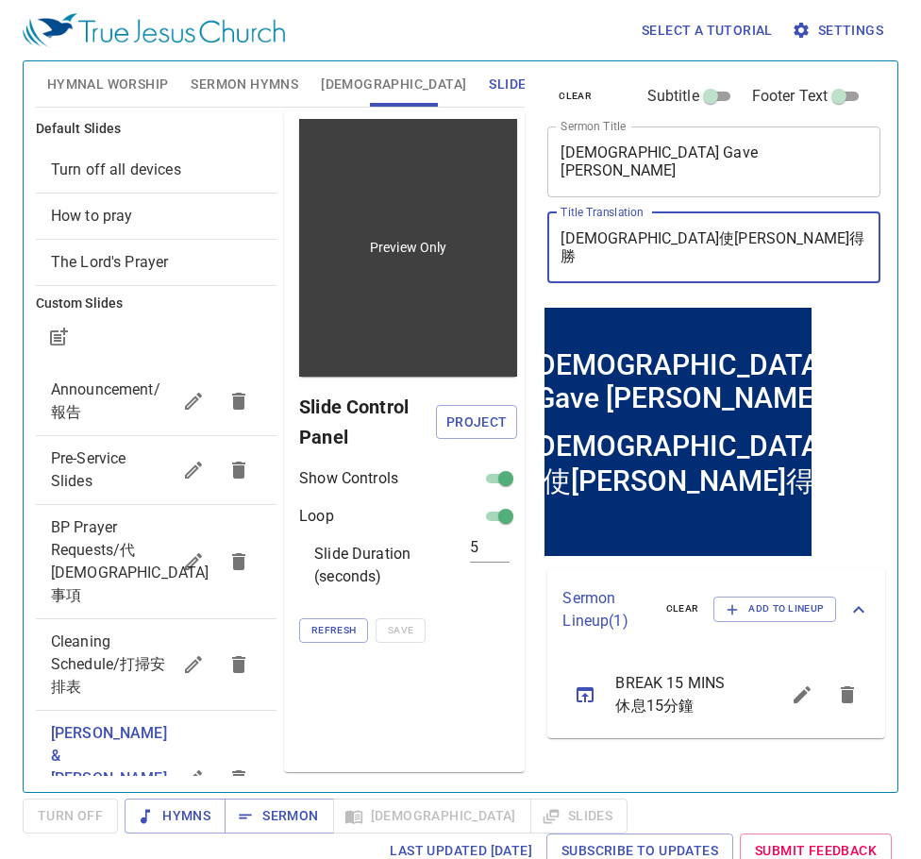
drag, startPoint x: 662, startPoint y: 237, endPoint x: 426, endPoint y: 219, distance: 236.7
click at [424, 219] on div "Hymnal Worship Sermon Hymns [DEMOGRAPHIC_DATA] Slides Hymn search Hymn search c…" at bounding box center [460, 419] width 865 height 731
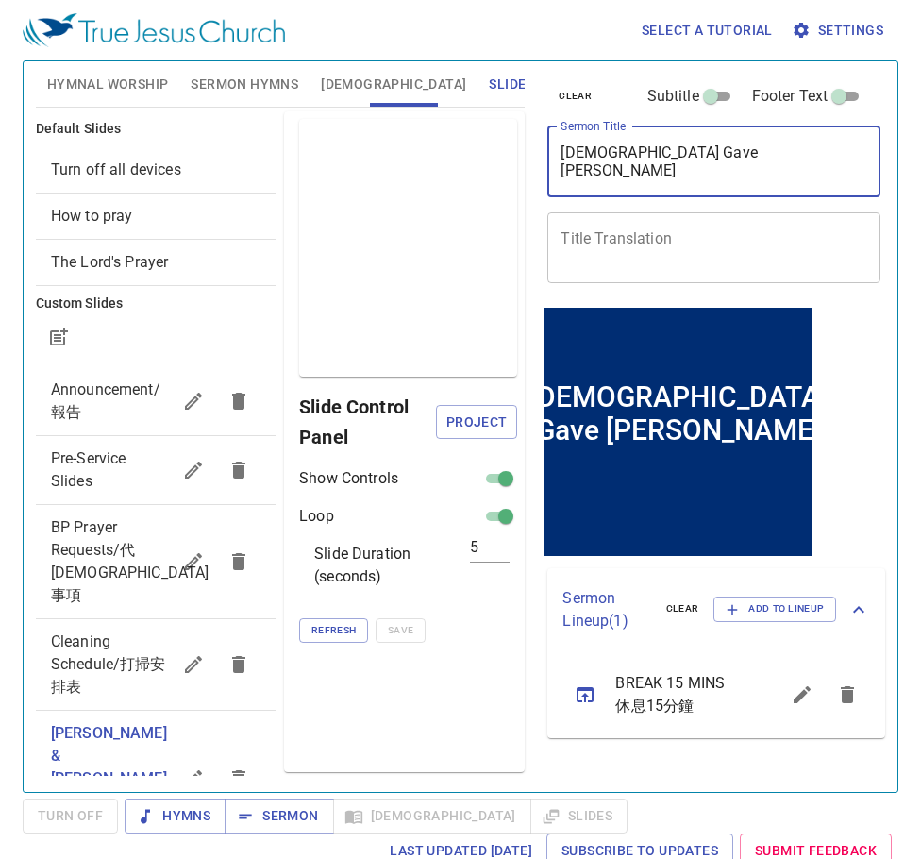
drag, startPoint x: 717, startPoint y: 156, endPoint x: 549, endPoint y: 131, distance: 169.8
click at [549, 131] on div "God Gave David Victory x Sermon Title" at bounding box center [714, 162] width 333 height 71
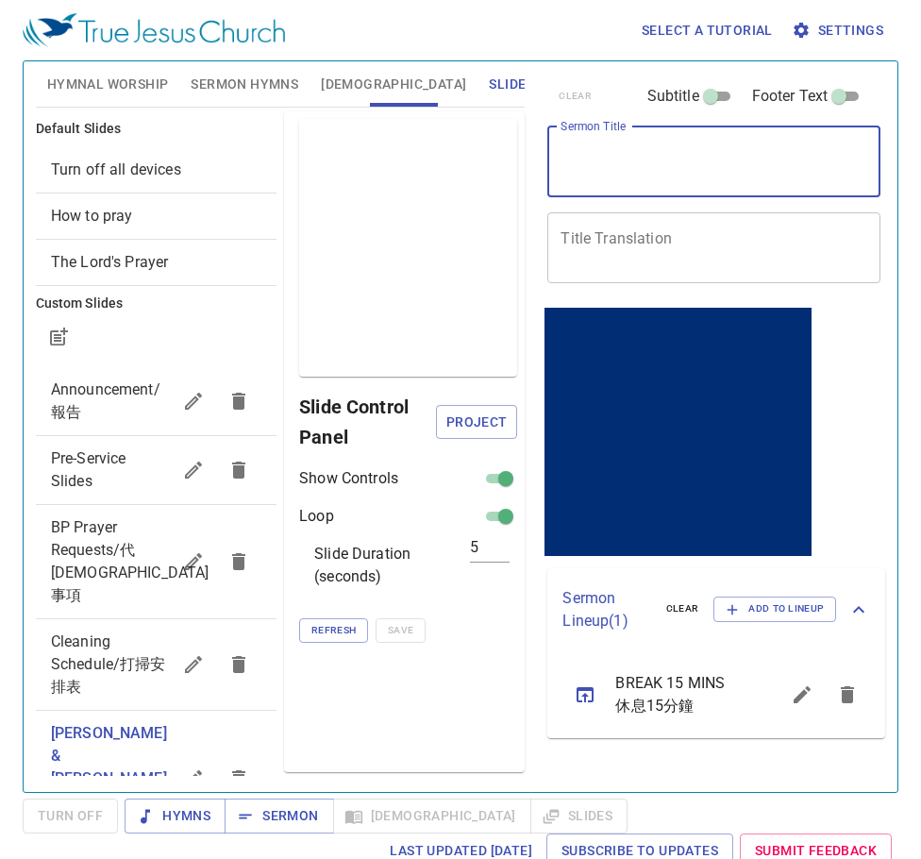
drag, startPoint x: 427, startPoint y: 706, endPoint x: 437, endPoint y: 706, distance: 10.4
click at [428, 706] on div "Preview Only Slide Control Panel Project Show Controls Loop Slide Duration (sec…" at bounding box center [404, 441] width 241 height 661
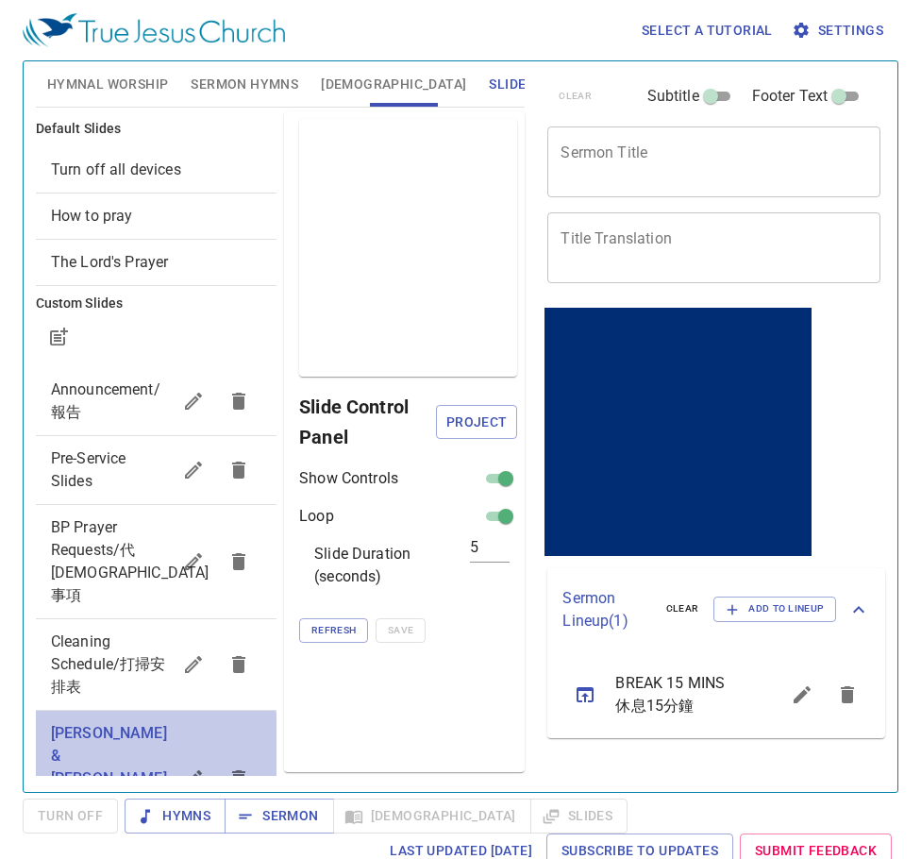
click at [82, 724] on span "Margaret & Shawn reception slideshow" at bounding box center [109, 778] width 116 height 109
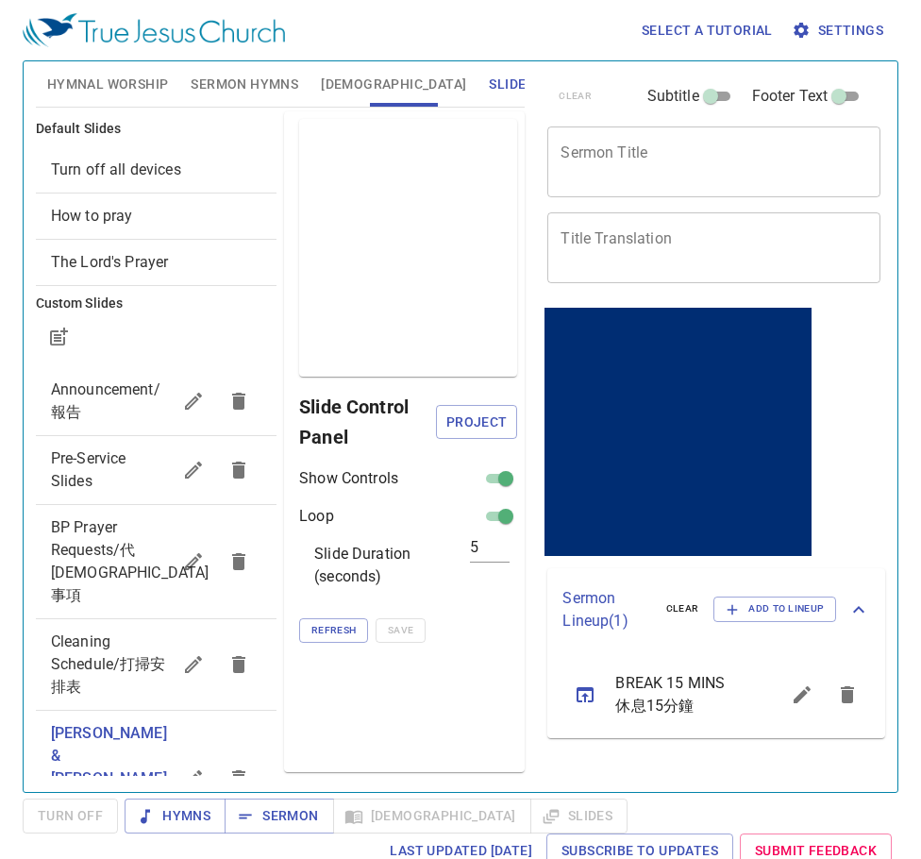
click at [456, 422] on span "Project" at bounding box center [476, 423] width 51 height 24
